Goal: Manage account settings

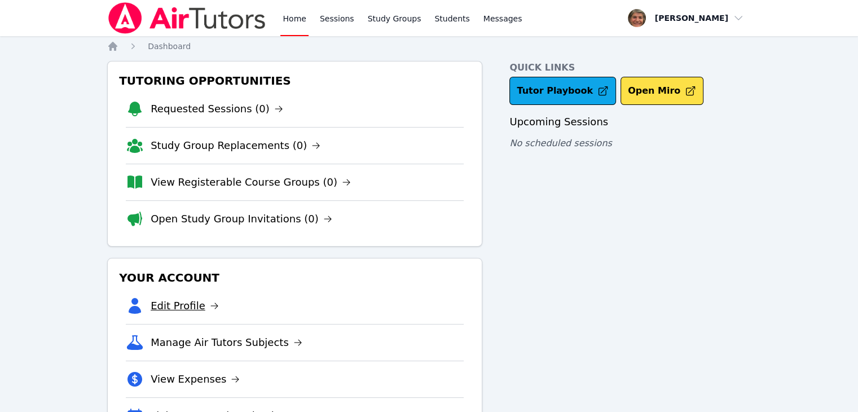
click at [184, 310] on link "Edit Profile" at bounding box center [185, 306] width 68 height 16
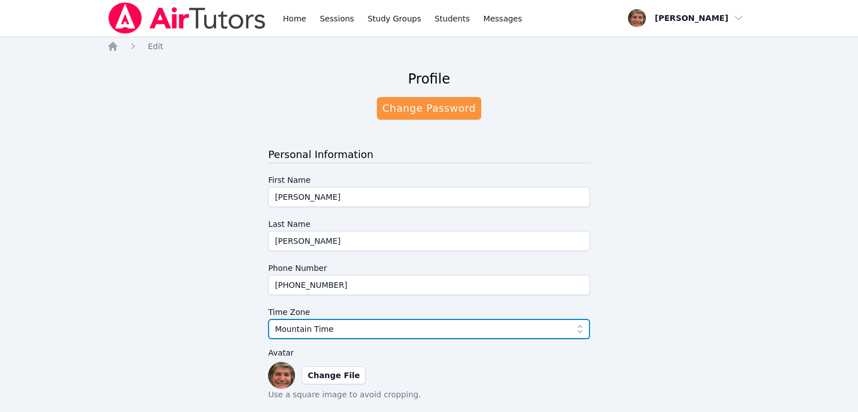
click at [345, 323] on span "Mountain Time" at bounding box center [421, 329] width 292 height 14
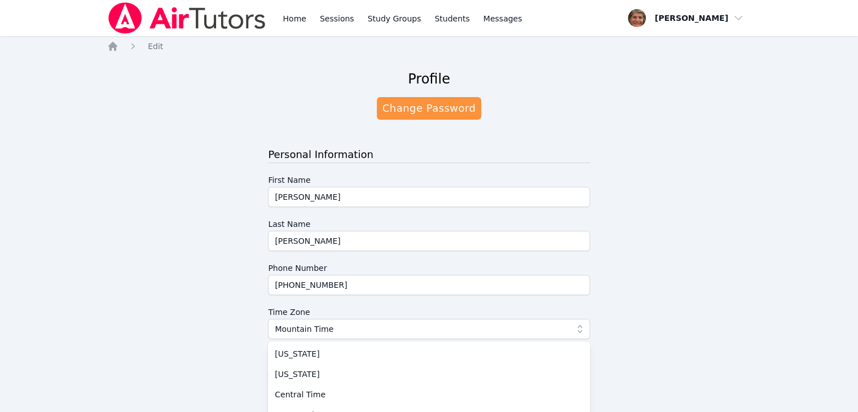
scroll to position [54, 0]
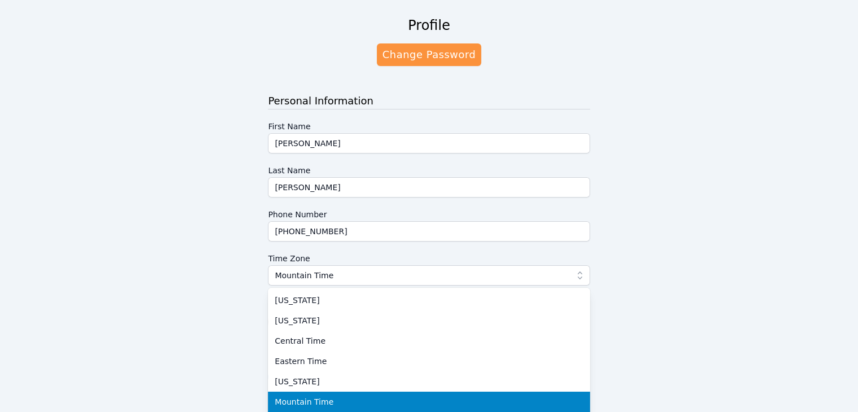
click at [317, 400] on span "Mountain Time" at bounding box center [304, 401] width 59 height 11
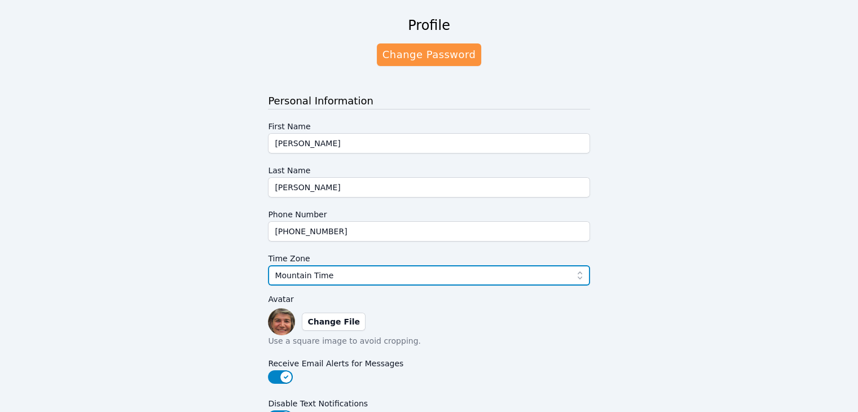
click at [577, 273] on icon "button" at bounding box center [579, 275] width 5 height 8
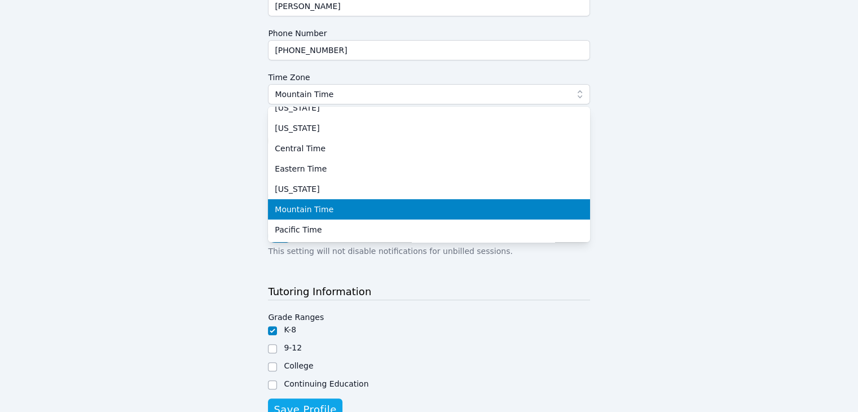
scroll to position [235, 0]
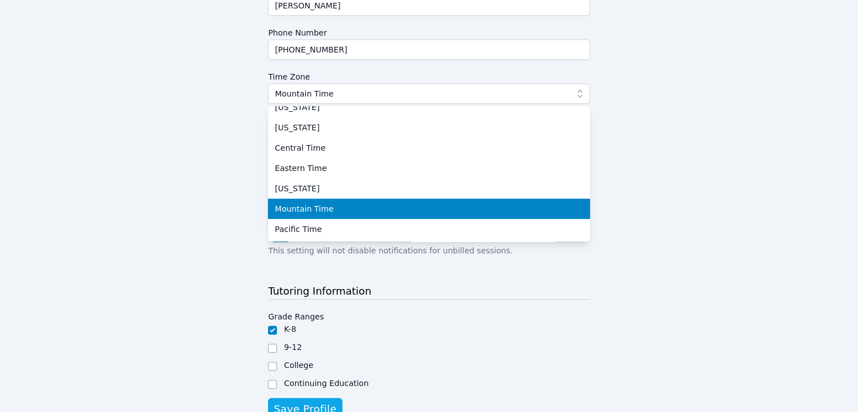
click at [317, 208] on span "Mountain Time" at bounding box center [304, 208] width 59 height 11
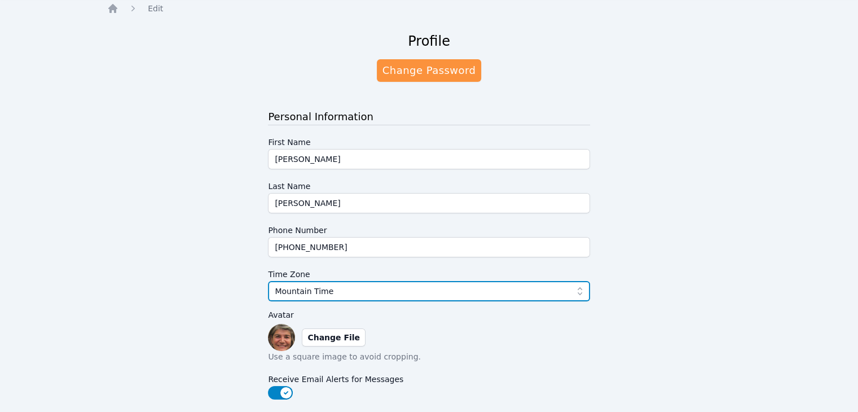
scroll to position [0, 0]
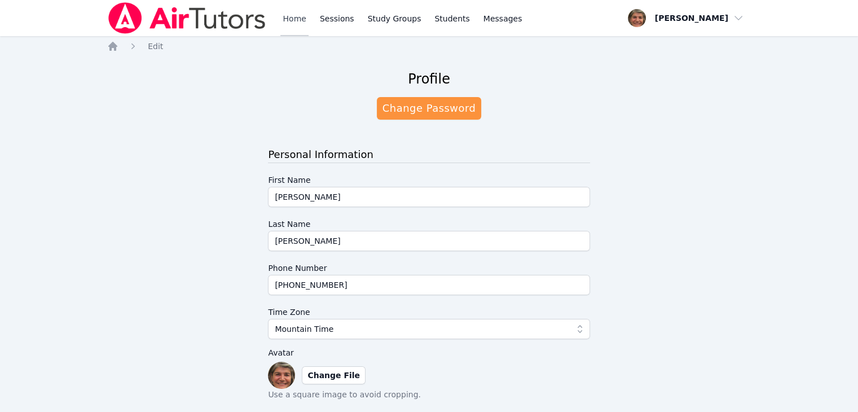
click at [296, 16] on link "Home" at bounding box center [294, 18] width 28 height 36
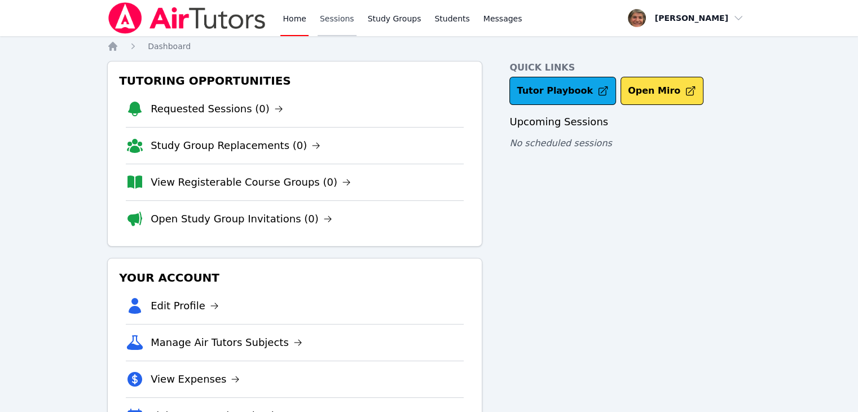
click at [336, 17] on link "Sessions" at bounding box center [337, 18] width 39 height 36
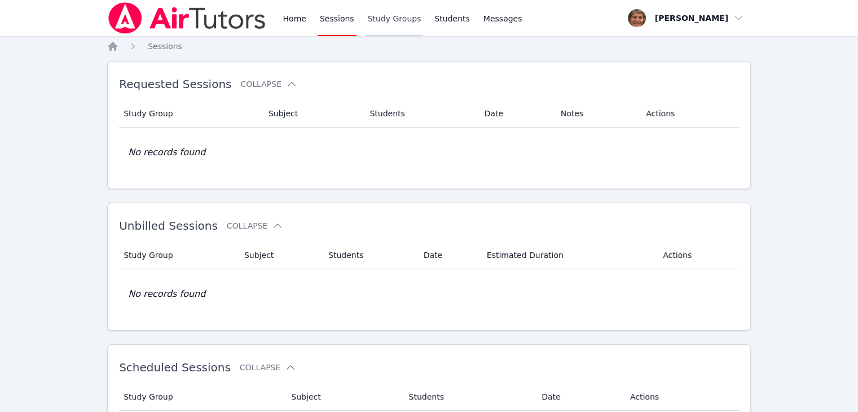
click at [385, 19] on link "Study Groups" at bounding box center [394, 18] width 58 height 36
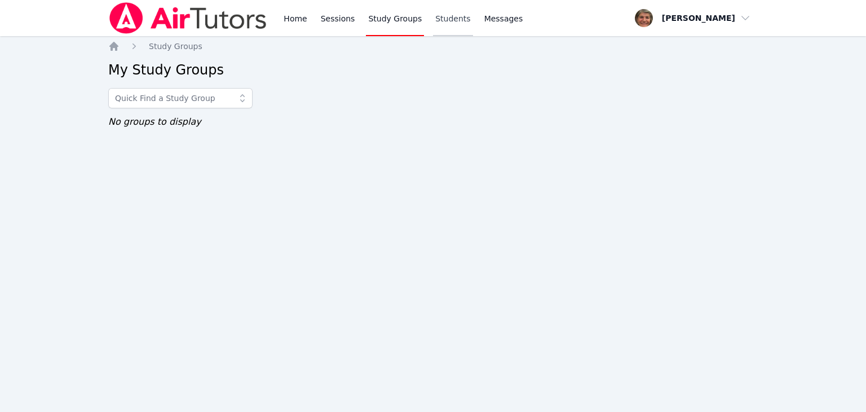
click at [443, 22] on link "Students" at bounding box center [452, 18] width 39 height 36
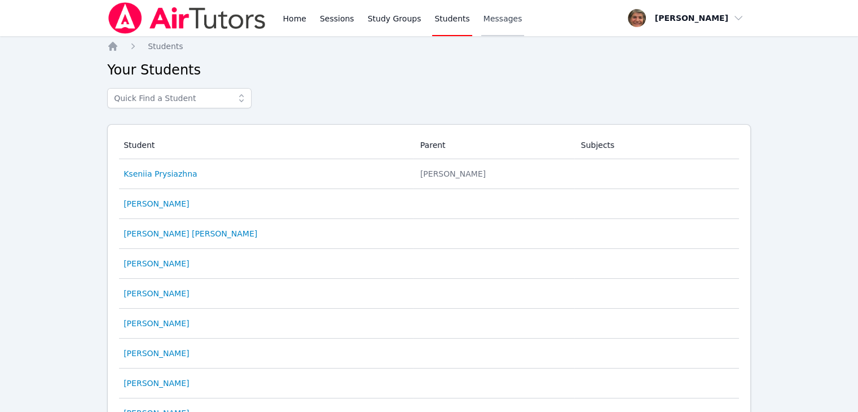
click at [494, 21] on span "Messages" at bounding box center [502, 18] width 39 height 11
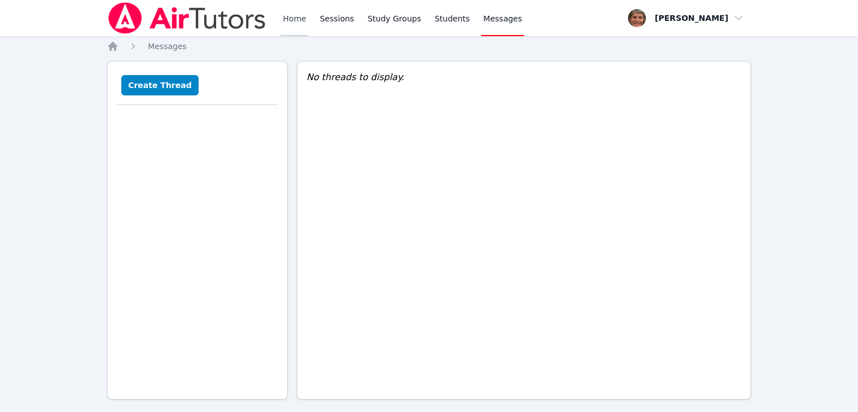
click at [296, 17] on link "Home" at bounding box center [294, 18] width 28 height 36
